Goal: Find specific page/section: Find specific page/section

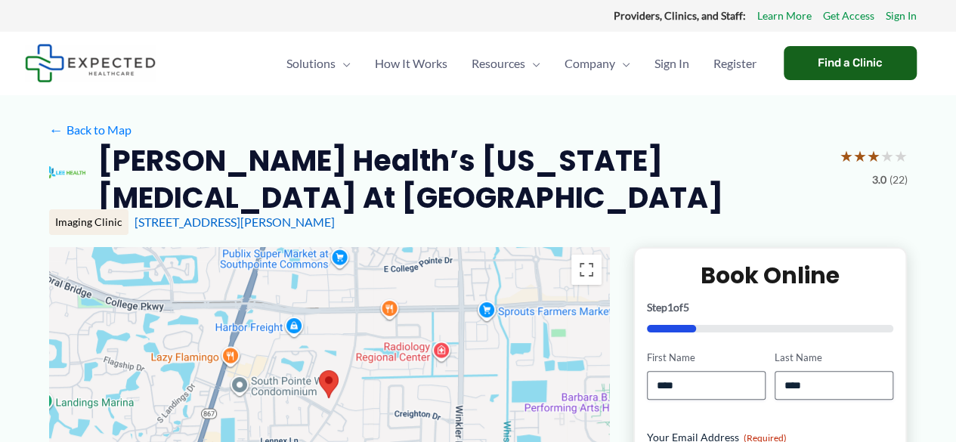
click at [849, 58] on div "Find a Clinic" at bounding box center [850, 63] width 133 height 34
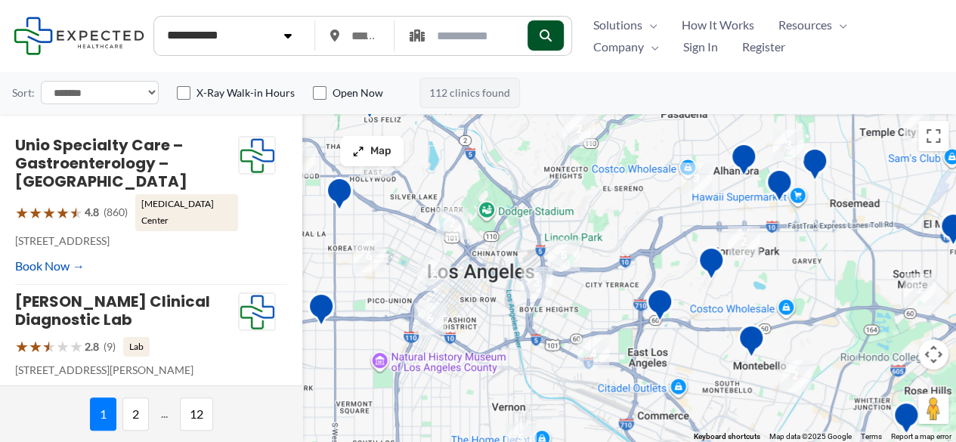
click at [552, 30] on icon "submit" at bounding box center [546, 35] width 12 height 12
click at [551, 36] on icon "submit" at bounding box center [546, 35] width 12 height 12
click at [545, 42] on icon "submit" at bounding box center [546, 35] width 12 height 12
